Goal: Book appointment/travel/reservation

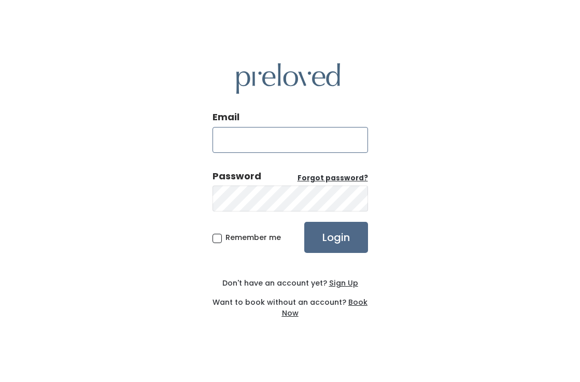
click at [259, 144] on input "Email" at bounding box center [291, 140] width 156 height 26
type input "coleman.a1980@gmail.com"
click at [304, 222] on input "Login" at bounding box center [336, 237] width 64 height 31
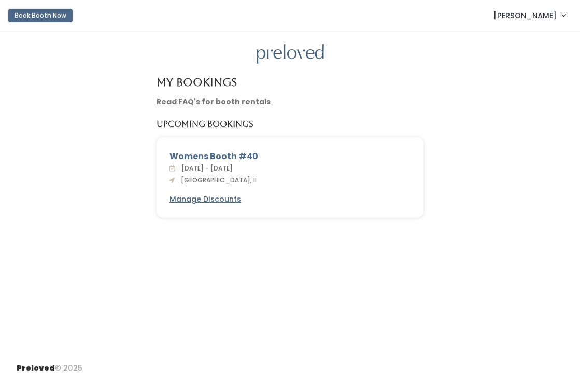
click at [54, 13] on button "Book Booth Now" at bounding box center [40, 15] width 64 height 13
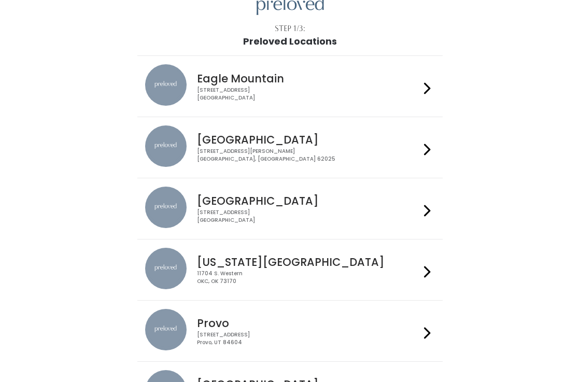
scroll to position [84, 0]
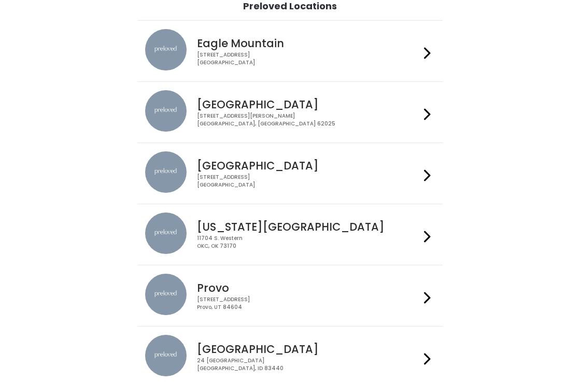
click at [425, 116] on icon at bounding box center [427, 114] width 7 height 15
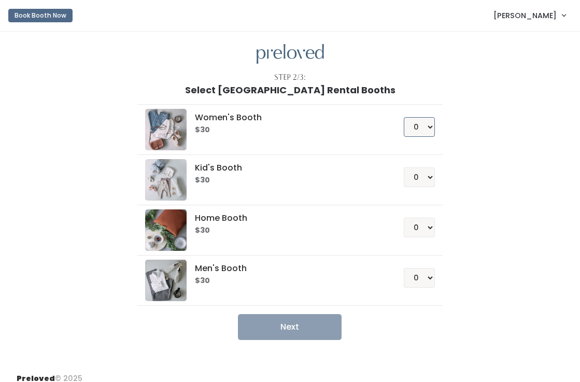
click at [423, 124] on select "0 1 2 3 4" at bounding box center [419, 127] width 31 height 20
select select "1"
click at [404, 117] on select "0 1 2 3 4" at bounding box center [419, 127] width 31 height 20
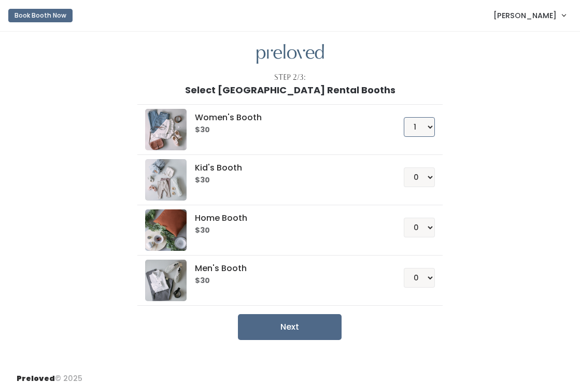
scroll to position [10, 0]
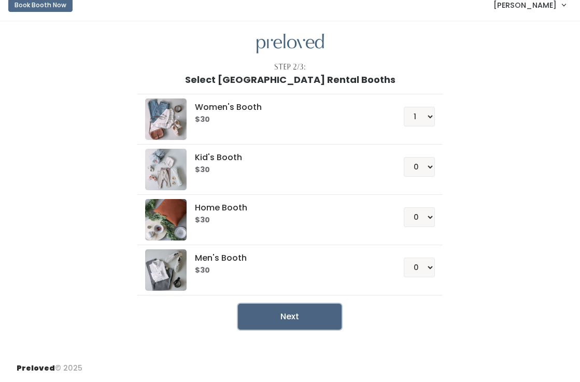
click at [298, 317] on button "Next" at bounding box center [290, 317] width 104 height 26
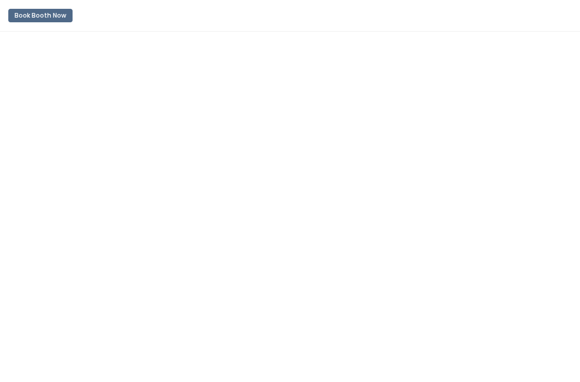
scroll to position [10, 0]
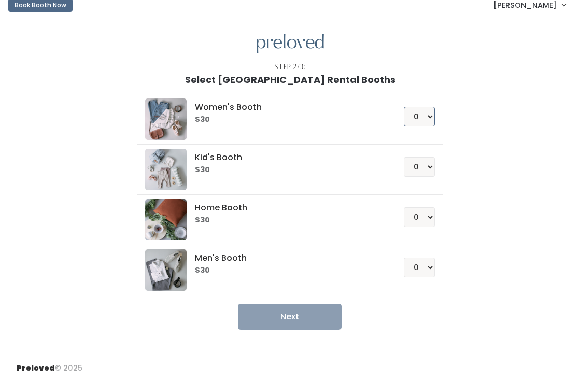
click at [428, 115] on select "0 1 2 3 4" at bounding box center [419, 117] width 31 height 20
select select "1"
click at [404, 107] on select "0 1 2 3 4" at bounding box center [419, 117] width 31 height 20
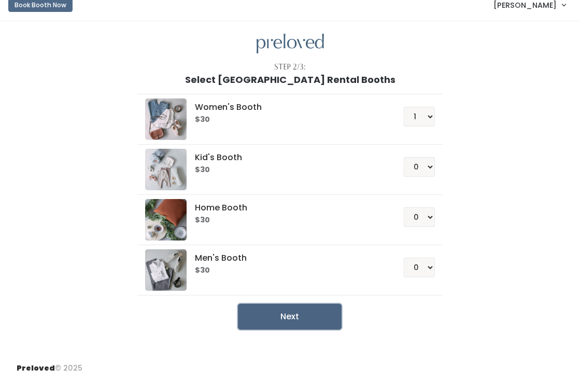
click at [273, 308] on button "Next" at bounding box center [290, 317] width 104 height 26
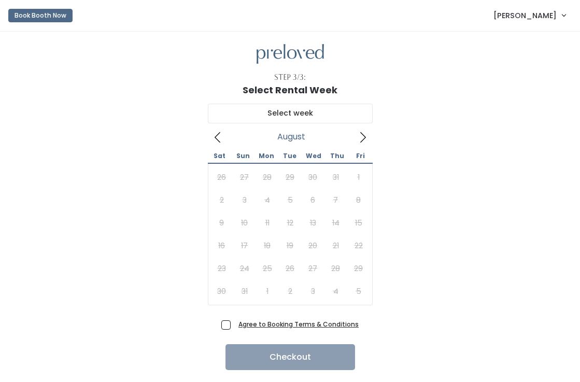
click at [365, 136] on icon at bounding box center [362, 137] width 11 height 11
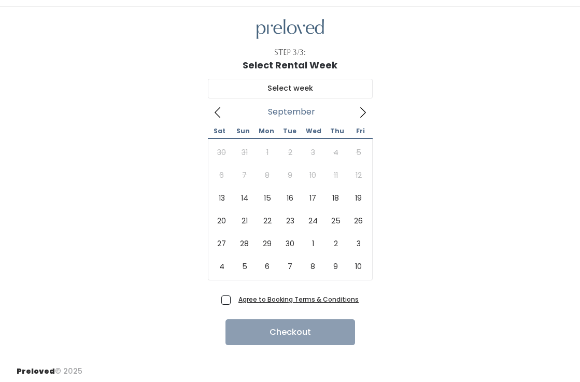
scroll to position [28, 0]
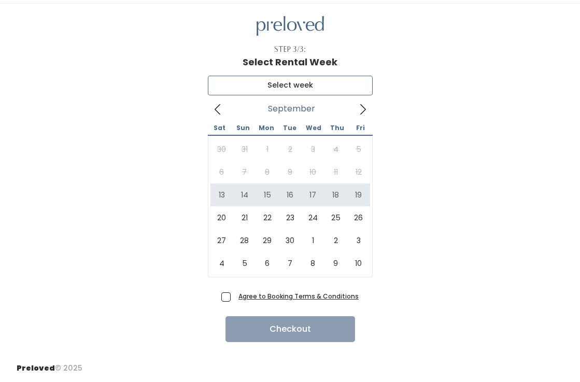
type input "September 13 to September 19"
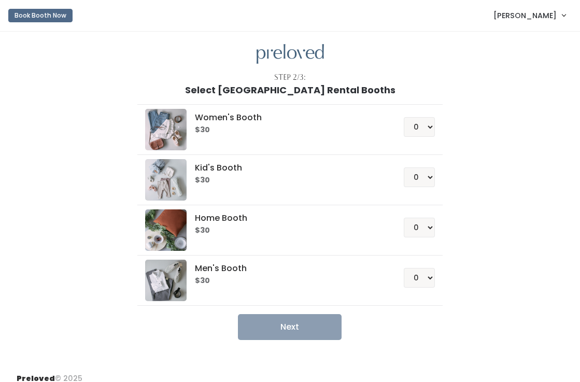
scroll to position [10, 0]
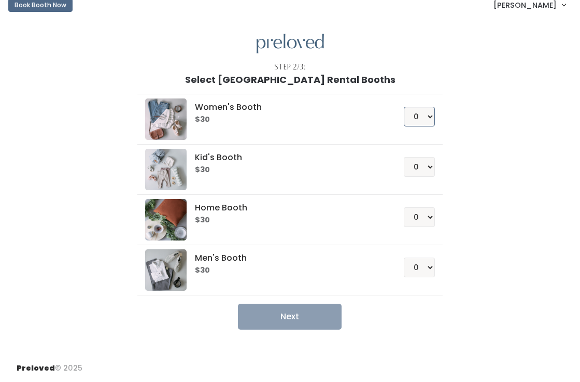
click at [421, 123] on select "0 1 2 3 4" at bounding box center [419, 117] width 31 height 20
click at [416, 169] on select "0 1 2 3 4" at bounding box center [419, 167] width 31 height 20
select select "1"
click at [404, 157] on select "0 1 2 3 4" at bounding box center [419, 167] width 31 height 20
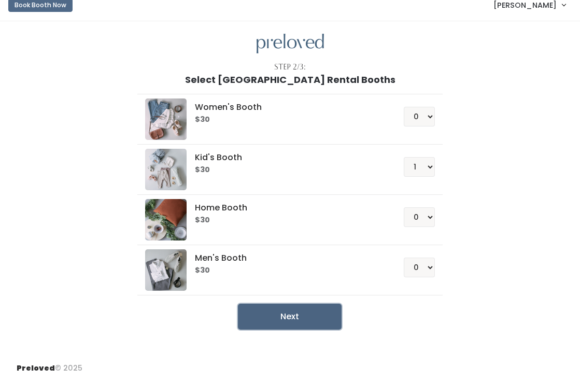
click at [312, 309] on button "Next" at bounding box center [290, 317] width 104 height 26
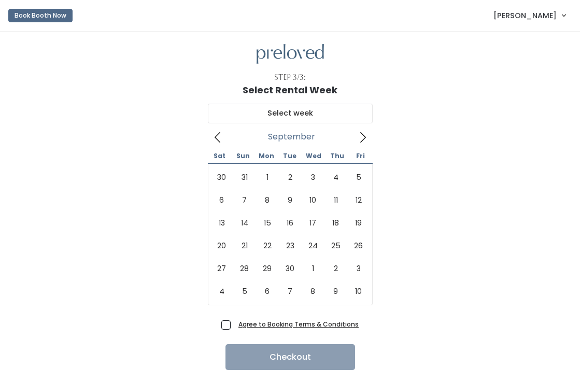
click at [364, 137] on icon at bounding box center [362, 137] width 11 height 11
click at [217, 136] on icon at bounding box center [217, 137] width 11 height 11
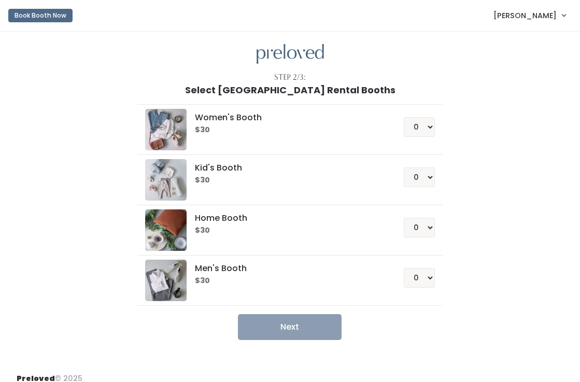
scroll to position [10, 0]
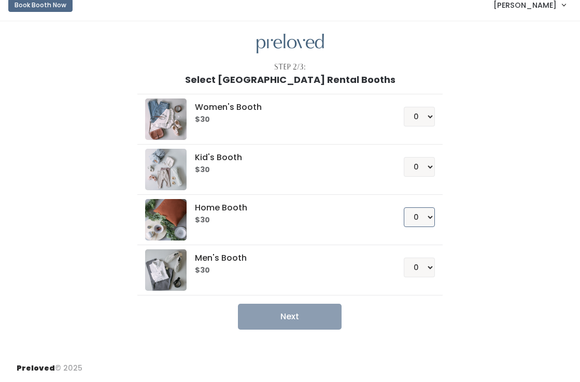
click at [428, 220] on select "0 1 2 3 4" at bounding box center [419, 217] width 31 height 20
click at [420, 165] on select "0 1 2 3 4" at bounding box center [419, 167] width 31 height 20
select select "1"
click at [404, 157] on select "0 1 2 3 4" at bounding box center [419, 167] width 31 height 20
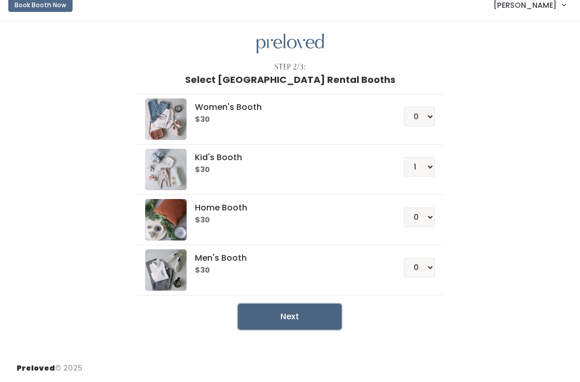
click at [310, 323] on button "Next" at bounding box center [290, 317] width 104 height 26
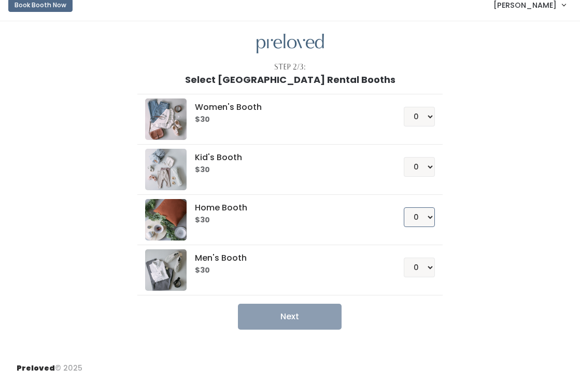
click at [419, 213] on select "0 1 2 3 4" at bounding box center [419, 217] width 31 height 20
select select "1"
click at [404, 207] on select "0 1 2 3 4" at bounding box center [419, 217] width 31 height 20
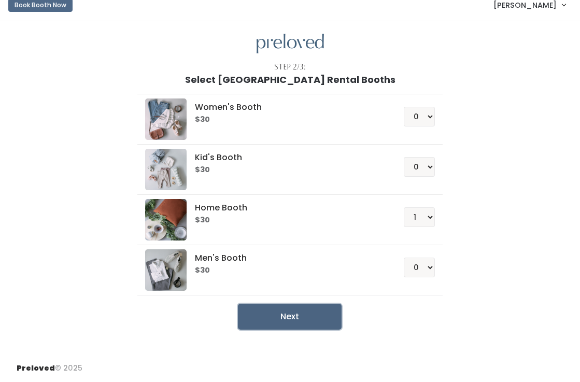
click at [321, 310] on button "Next" at bounding box center [290, 317] width 104 height 26
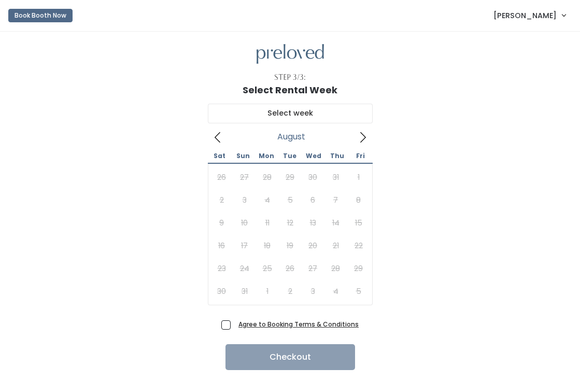
click at [362, 142] on icon at bounding box center [362, 137] width 11 height 11
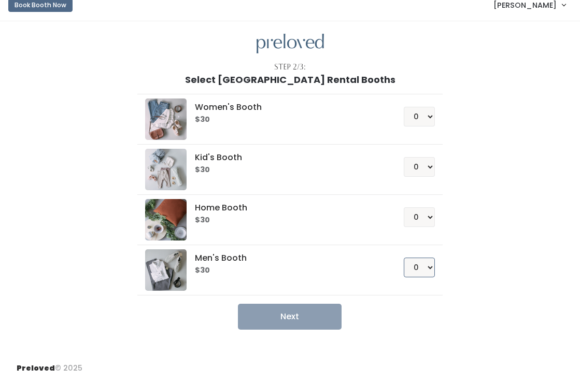
click at [433, 265] on select "0 1 2 3 4" at bounding box center [419, 268] width 31 height 20
select select "1"
click at [404, 258] on select "0 1 2 3 4" at bounding box center [419, 268] width 31 height 20
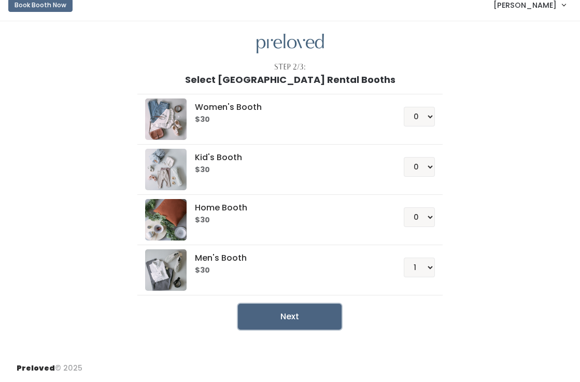
click at [308, 317] on button "Next" at bounding box center [290, 317] width 104 height 26
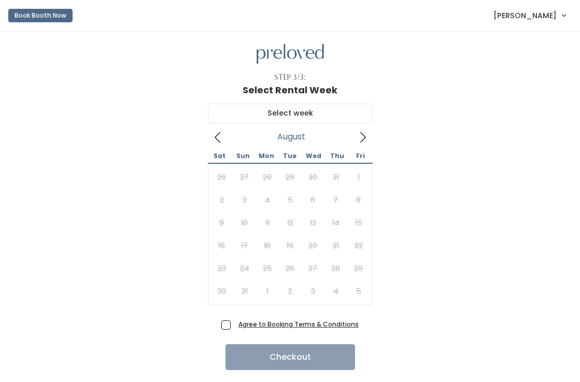
click at [366, 141] on icon at bounding box center [362, 137] width 11 height 11
click at [526, 20] on span "[PERSON_NAME]" at bounding box center [525, 15] width 63 height 11
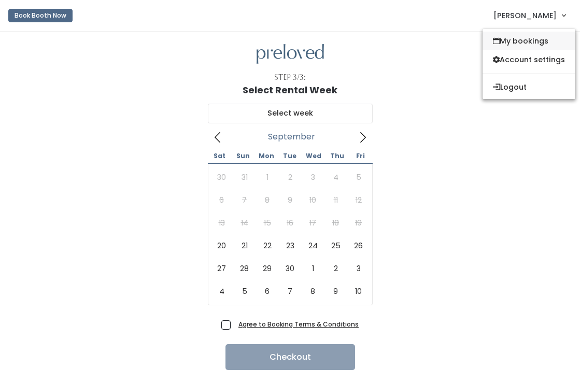
click at [524, 40] on link "My bookings" at bounding box center [529, 41] width 93 height 19
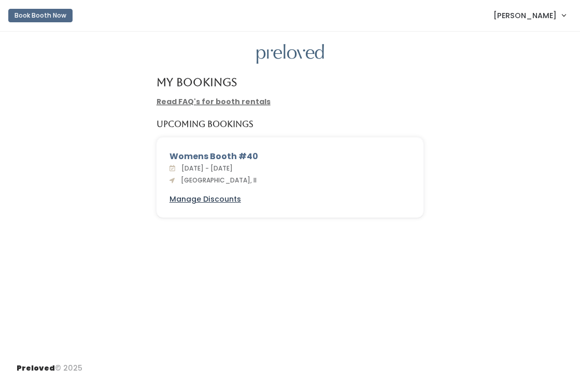
click at [174, 199] on u "Manage Discounts" at bounding box center [206, 199] width 72 height 10
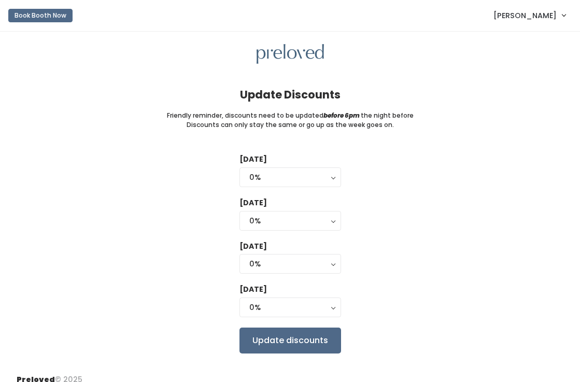
scroll to position [12, 0]
